Goal: Information Seeking & Learning: Find specific fact

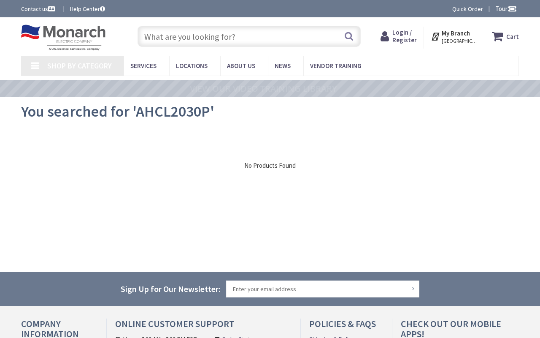
type input "Yeadon Way, San Jose, CA 95119, USA"
